Goal: Understand process/instructions

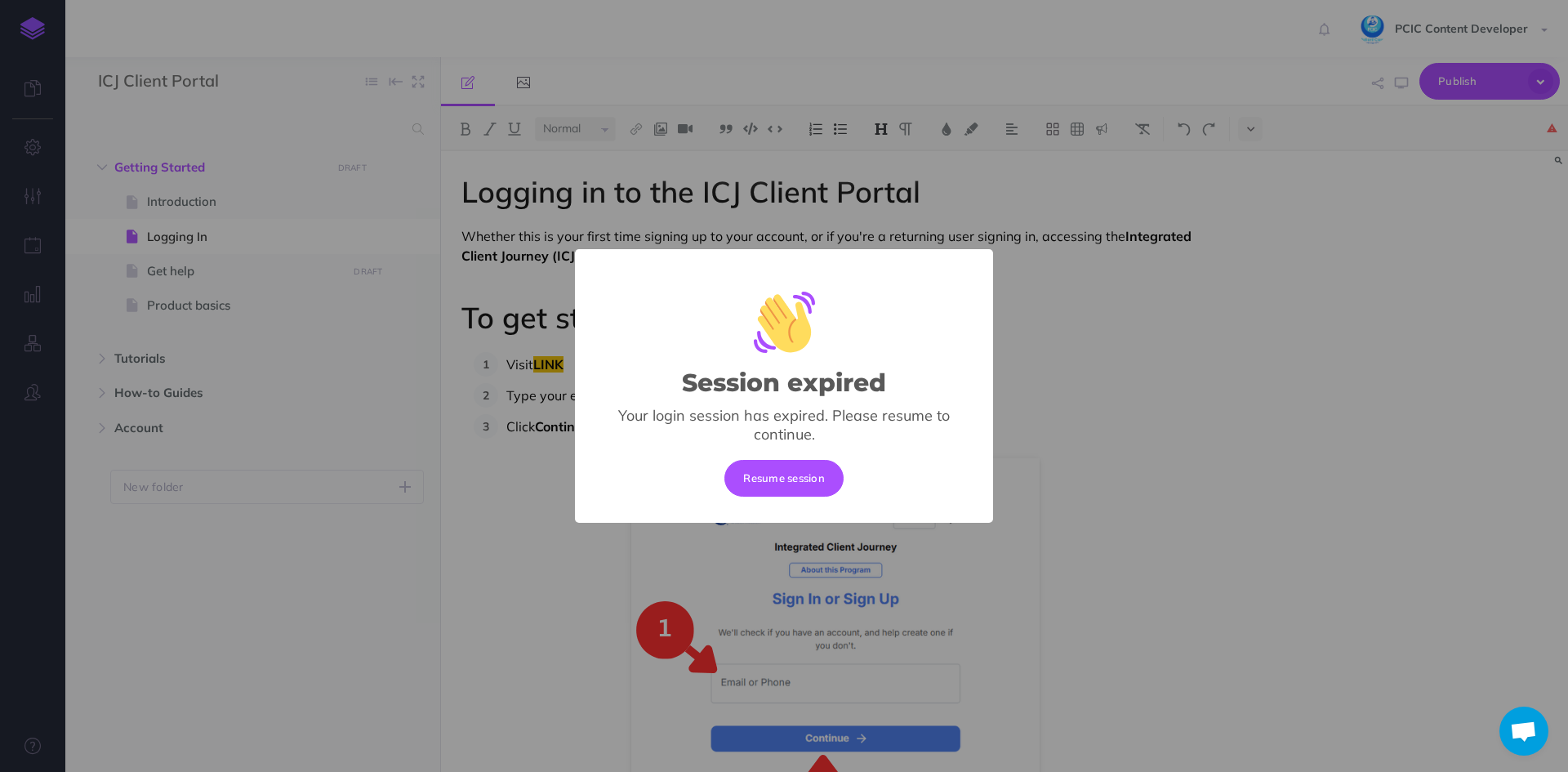
select select "null"
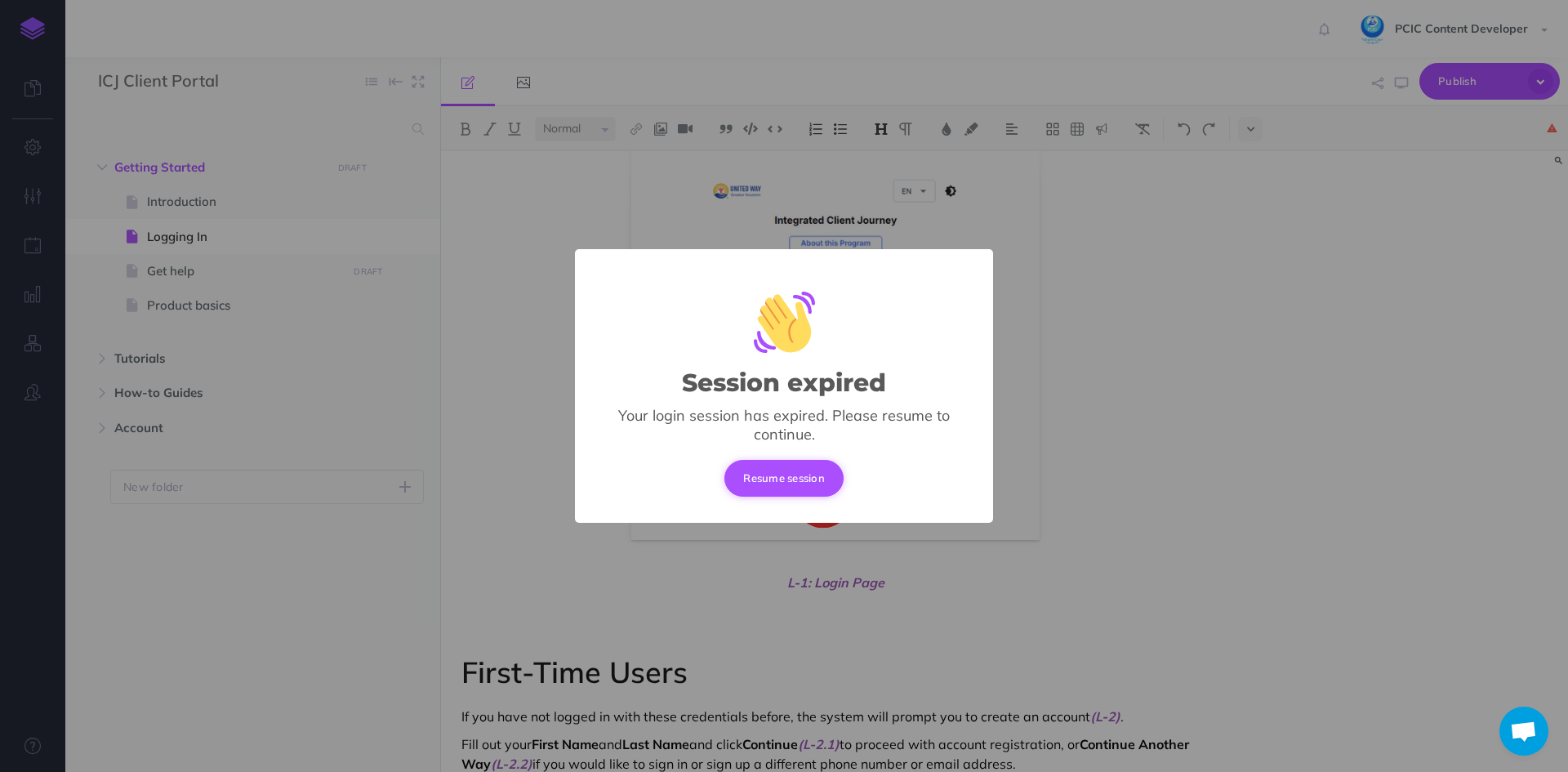
click at [800, 481] on button "Resume session" at bounding box center [784, 477] width 119 height 36
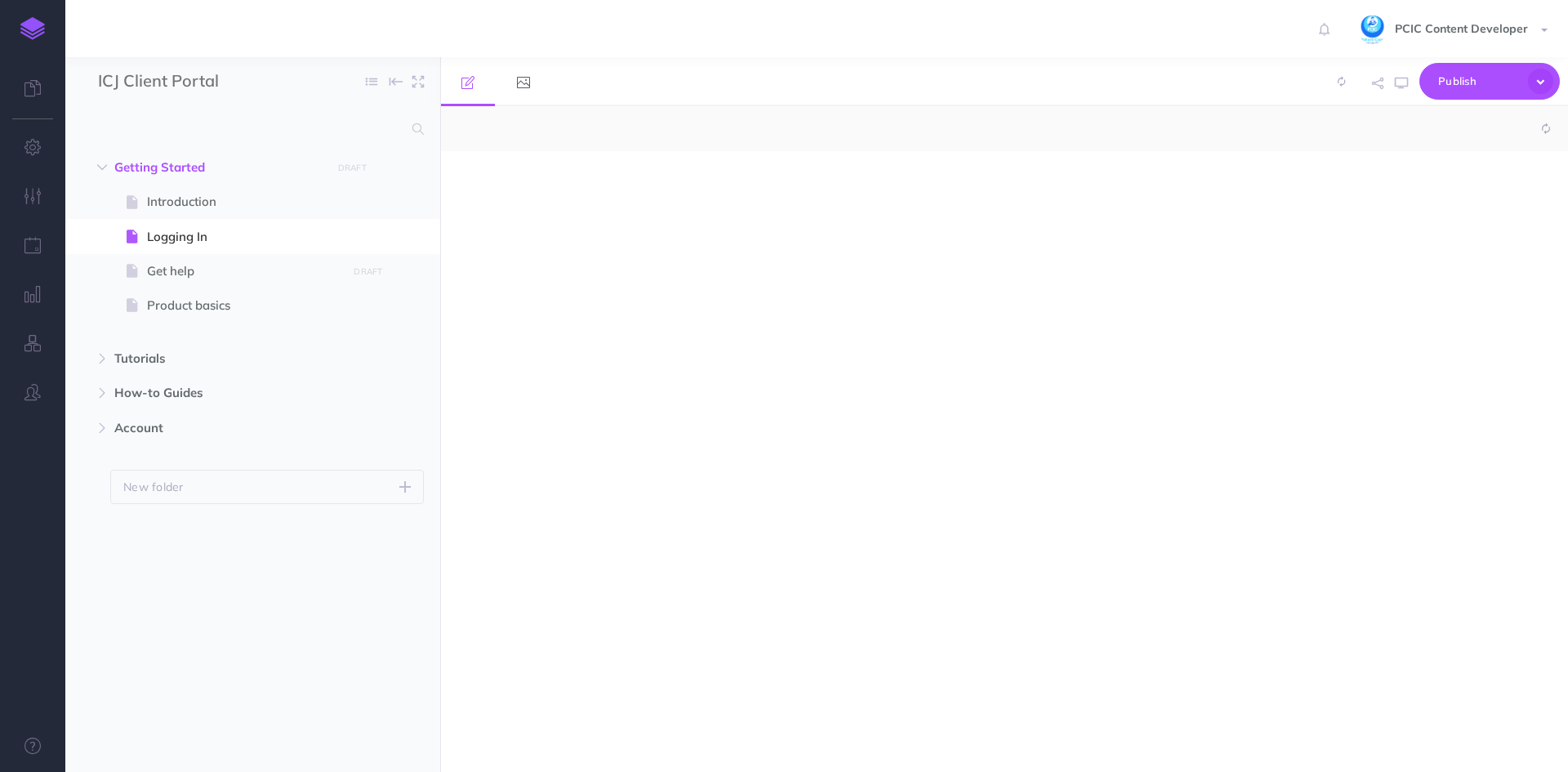
select select "null"
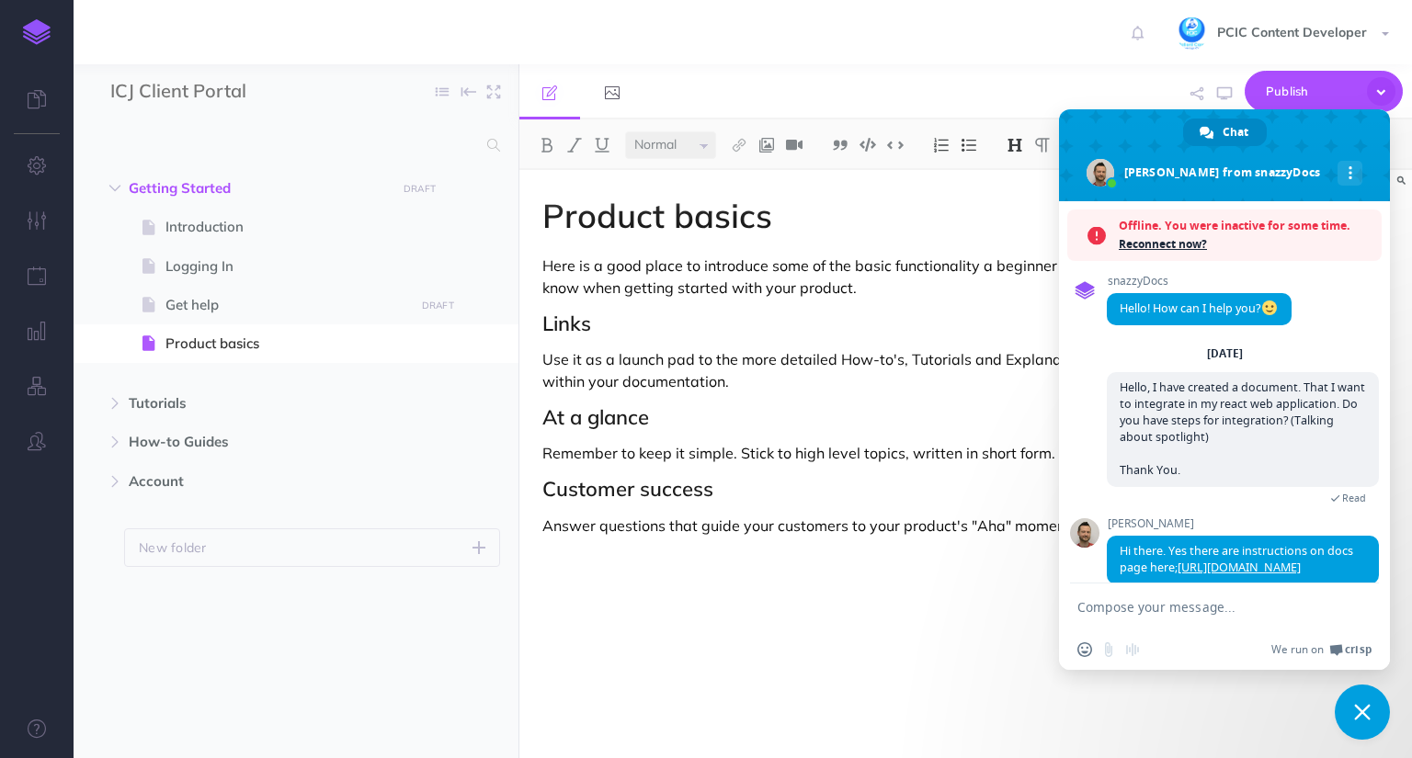
select select "null"
